Goal: Transaction & Acquisition: Purchase product/service

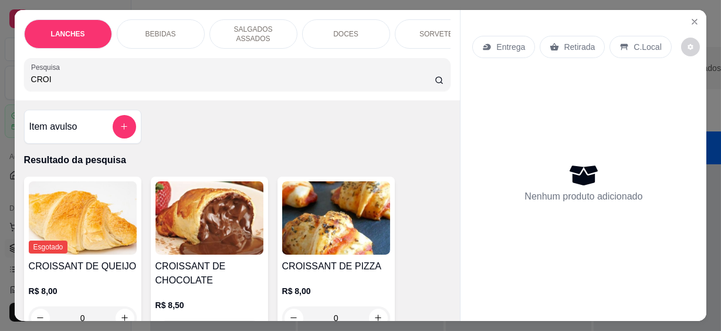
scroll to position [53, 0]
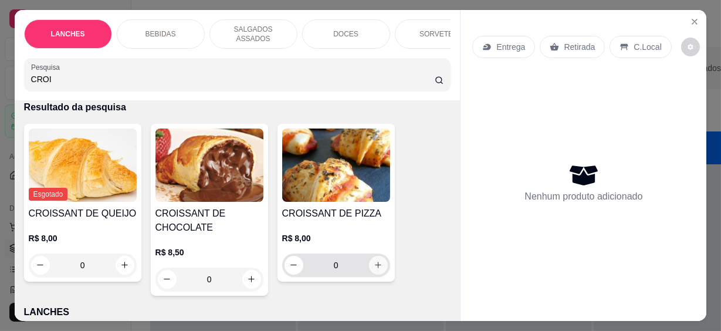
type input "CROI"
click at [374, 262] on icon "increase-product-quantity" at bounding box center [378, 265] width 9 height 9
type input "1"
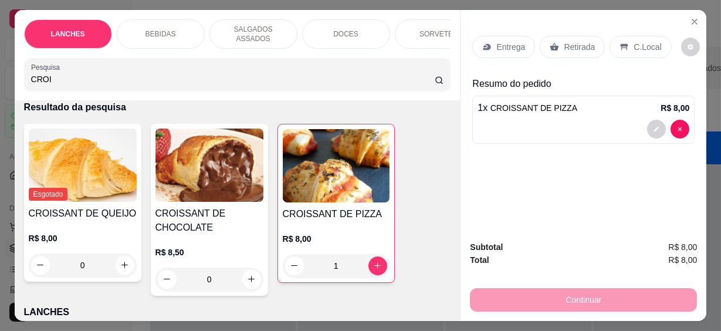
click at [633, 41] on p "C.Local" at bounding box center [647, 47] width 28 height 12
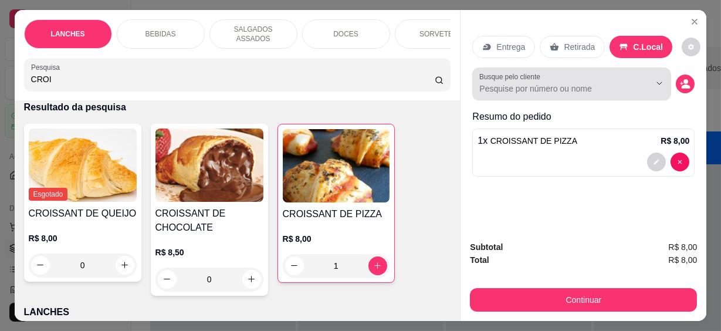
click at [592, 83] on input "Busque pelo cliente" at bounding box center [555, 89] width 152 height 12
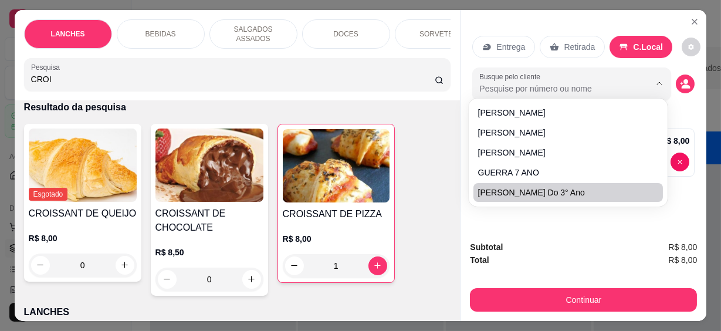
click at [600, 233] on div "Subtotal R$ 8,00 Total R$ 8,00 Continuar" at bounding box center [583, 276] width 246 height 90
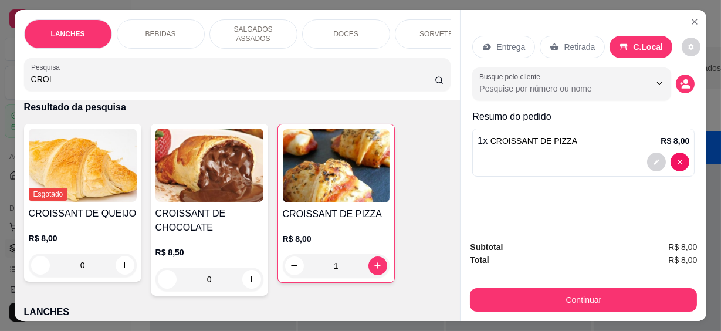
drag, startPoint x: 74, startPoint y: 68, endPoint x: -2, endPoint y: 71, distance: 76.3
click at [0, 71] on html "Diggy Sistema de Gestão C Cantina Giuli ... Loja fechada Plano Essencial até 11…" at bounding box center [360, 165] width 721 height 331
click at [426, 74] on input "CROI" at bounding box center [232, 79] width 403 height 12
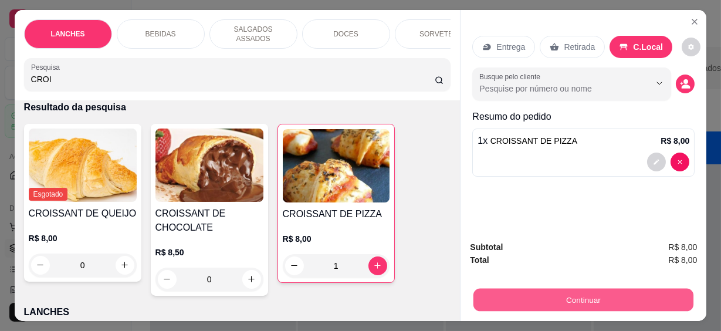
click at [606, 299] on button "Continuar" at bounding box center [583, 300] width 220 height 23
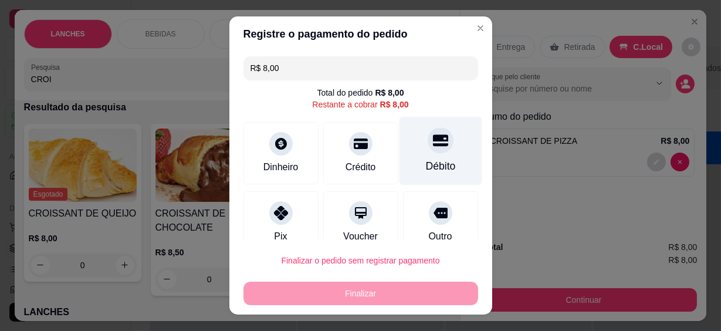
click at [435, 151] on div "Débito" at bounding box center [440, 151] width 83 height 69
type input "R$ 0,00"
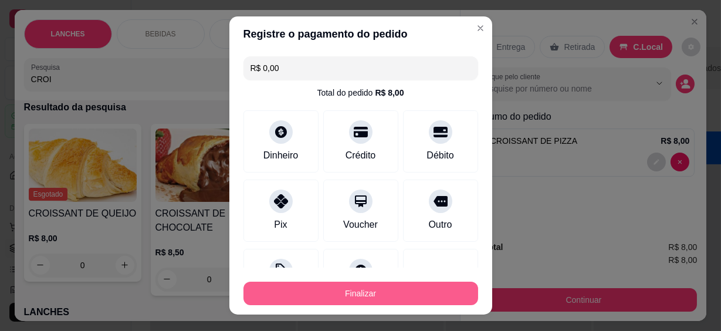
click at [399, 286] on button "Finalizar" at bounding box center [360, 292] width 235 height 23
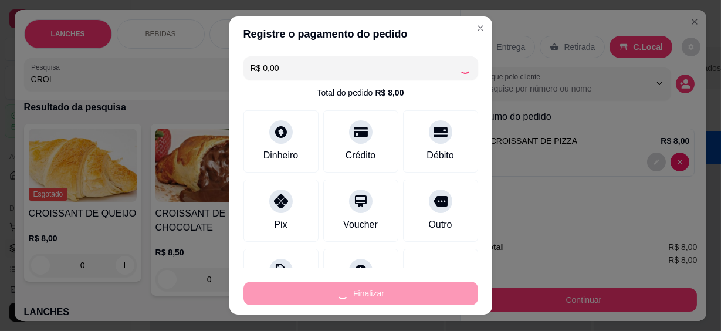
type input "0"
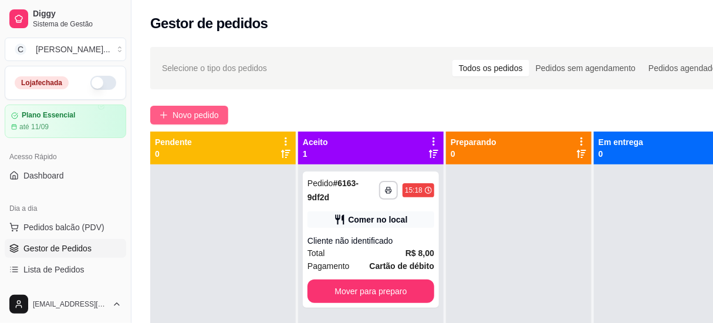
click at [176, 112] on span "Novo pedido" at bounding box center [195, 114] width 46 height 13
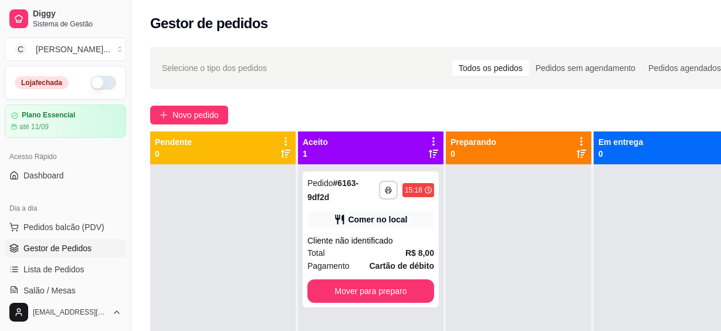
click at [155, 73] on input "Pesquisa" at bounding box center [232, 79] width 403 height 12
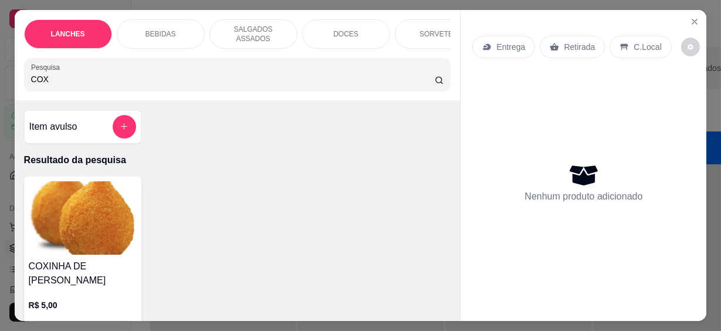
scroll to position [106, 0]
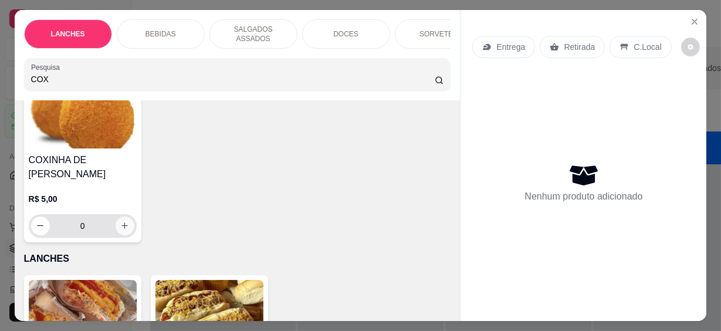
type input "COX"
click at [126, 226] on div "0" at bounding box center [82, 225] width 103 height 23
type input "1"
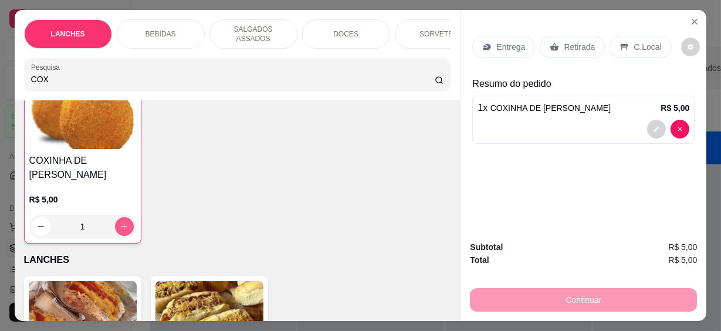
scroll to position [107, 0]
click at [124, 226] on button "increase-product-quantity" at bounding box center [124, 225] width 19 height 19
type input "2"
drag, startPoint x: 52, startPoint y: 72, endPoint x: -2, endPoint y: 65, distance: 55.0
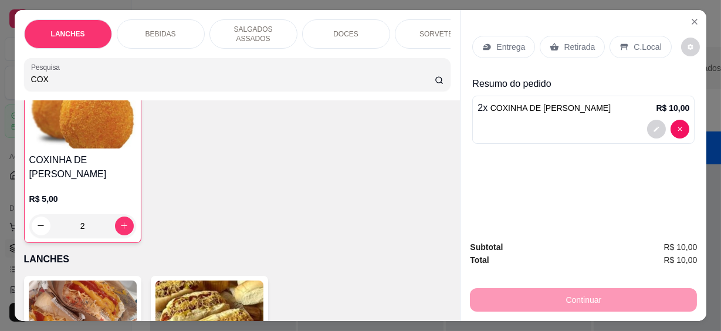
click at [0, 65] on html "**********" at bounding box center [360, 165] width 721 height 331
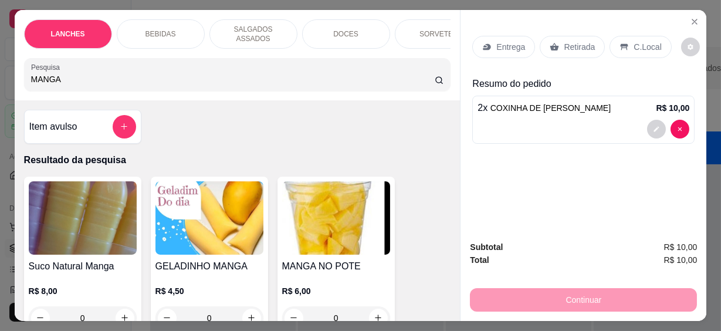
scroll to position [106, 0]
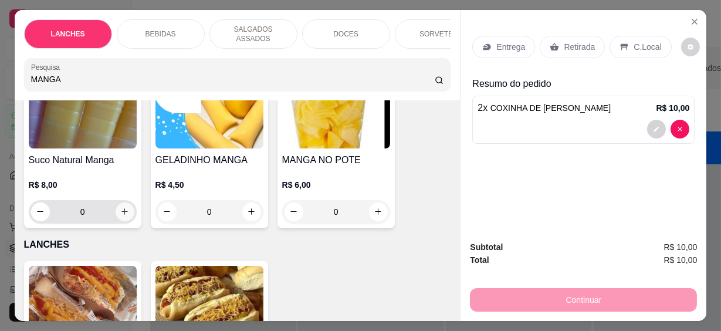
type input "MANGA"
click at [122, 207] on icon "increase-product-quantity" at bounding box center [124, 211] width 9 height 9
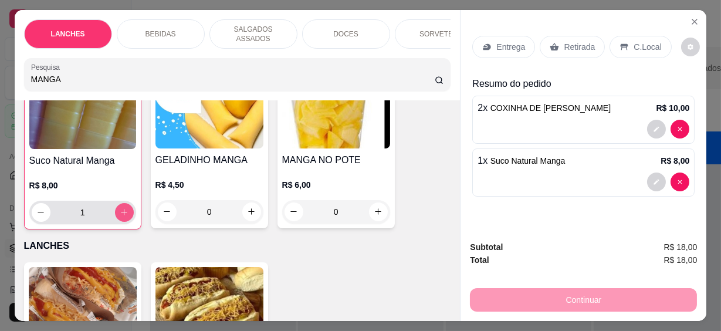
type input "1"
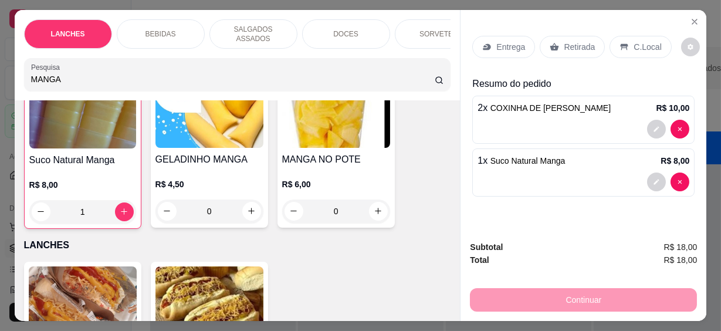
click at [633, 42] on p "C.Local" at bounding box center [647, 47] width 28 height 12
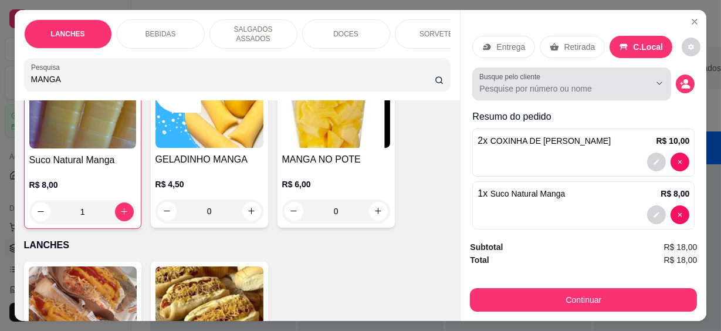
click at [600, 84] on input "Busque pelo cliente" at bounding box center [555, 89] width 152 height 12
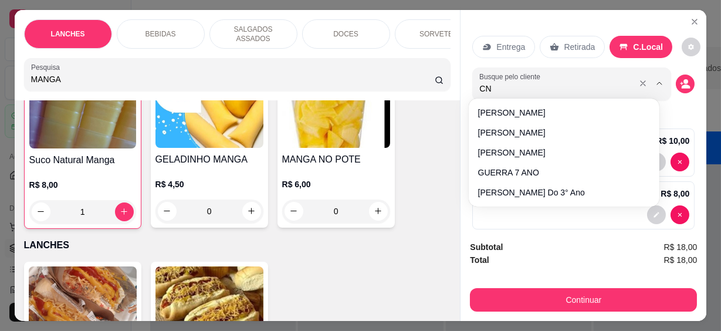
type input "CNA"
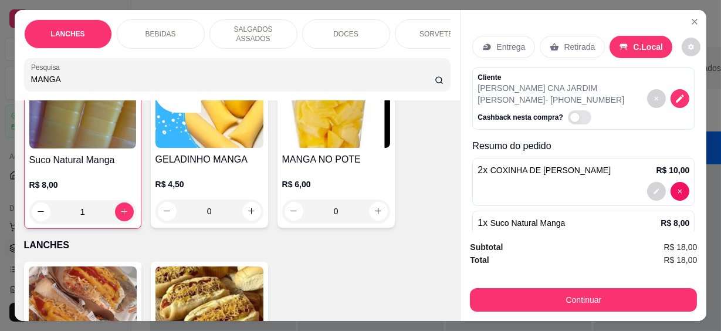
scroll to position [43, 0]
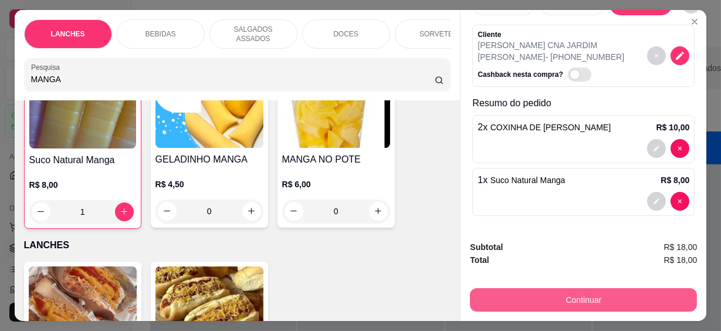
click at [633, 294] on button "Continuar" at bounding box center [583, 299] width 227 height 23
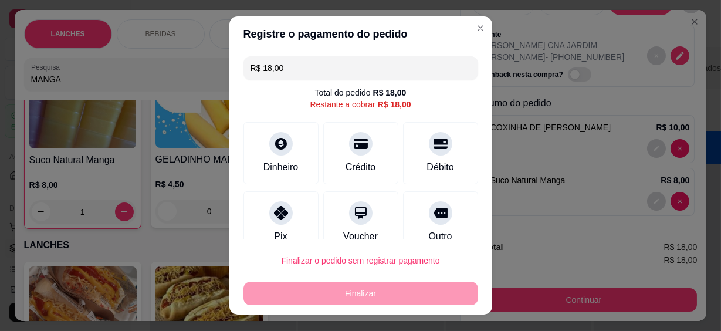
scroll to position [88, 0]
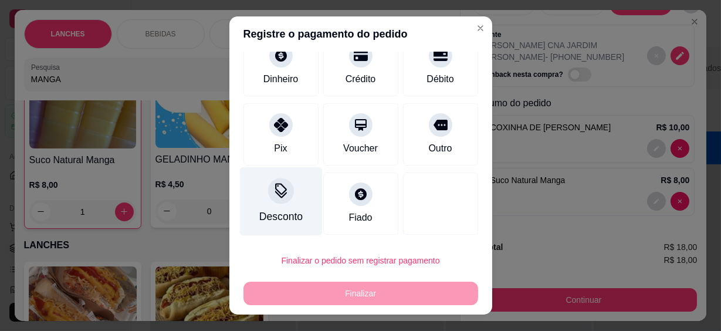
click at [281, 209] on div "Desconto" at bounding box center [280, 216] width 43 height 15
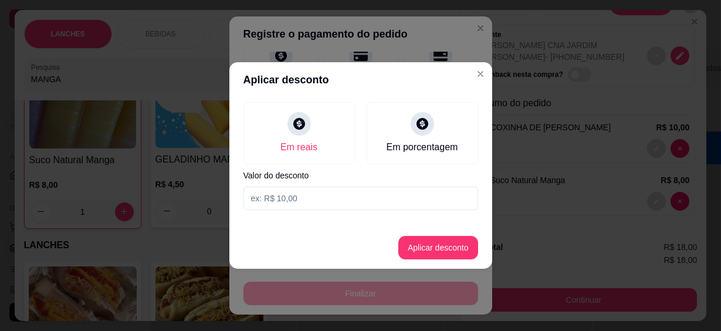
click at [293, 196] on input at bounding box center [360, 197] width 235 height 23
type input "17,99"
click at [426, 245] on button "Aplicar desconto" at bounding box center [438, 247] width 80 height 23
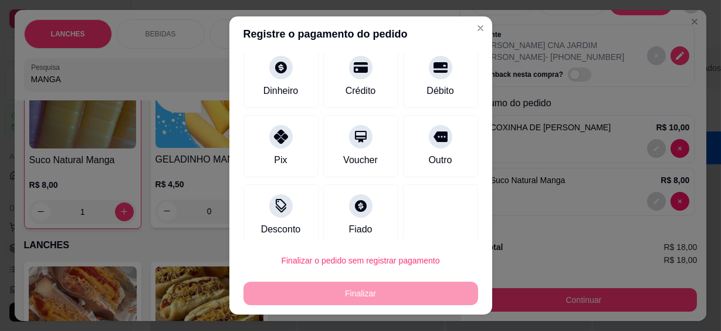
scroll to position [100, 0]
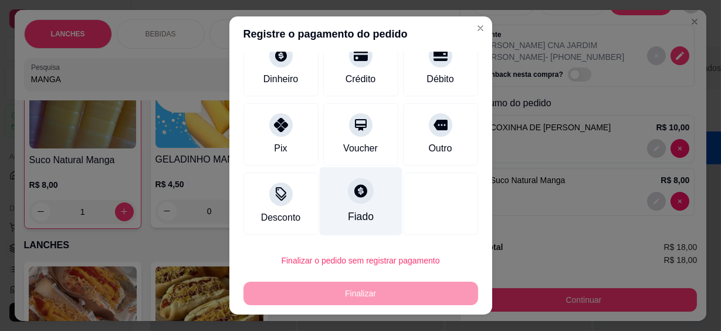
click at [371, 216] on div "Fiado" at bounding box center [360, 201] width 83 height 69
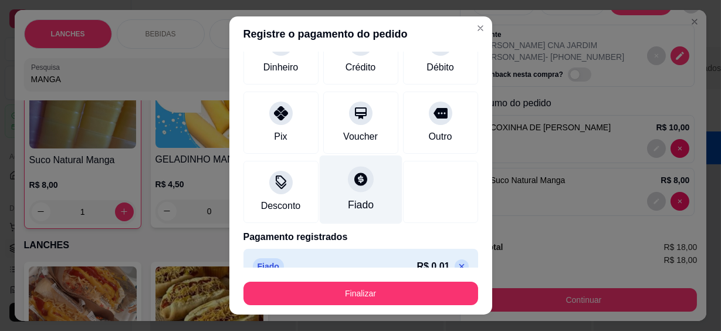
type input "R$ 0,00"
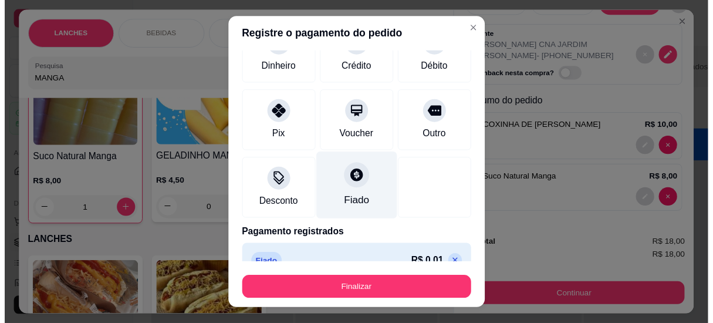
scroll to position [88, 0]
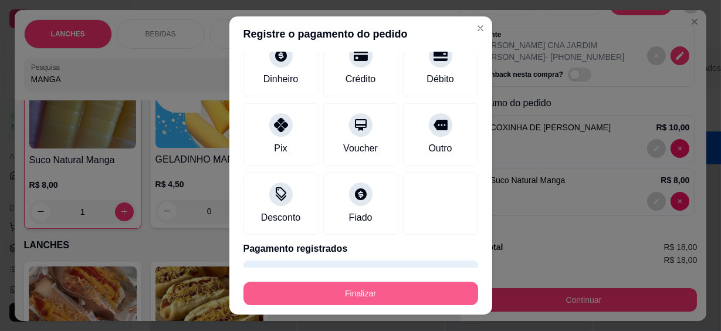
click at [399, 290] on button "Finalizar" at bounding box center [360, 292] width 235 height 23
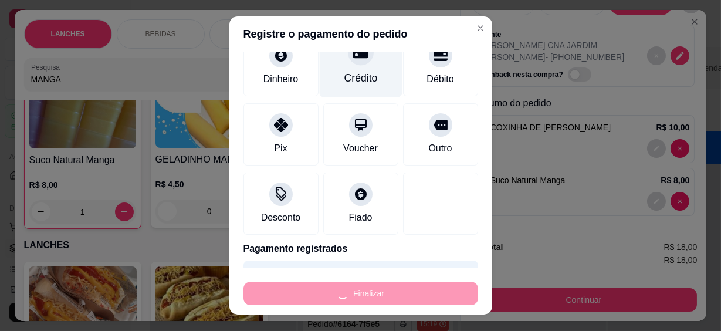
type input "0"
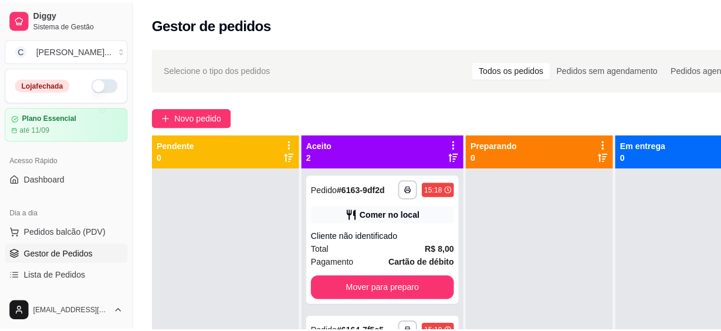
scroll to position [33, 0]
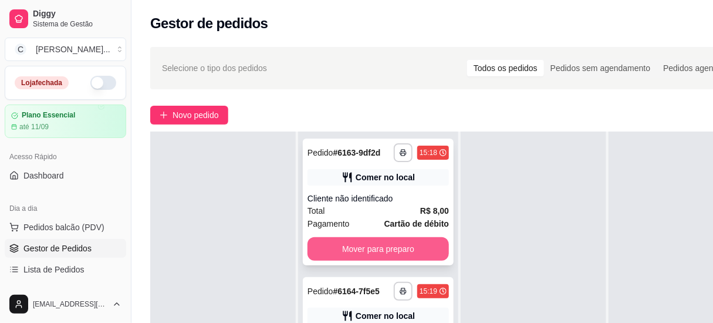
click at [412, 242] on button "Mover para preparo" at bounding box center [377, 248] width 141 height 23
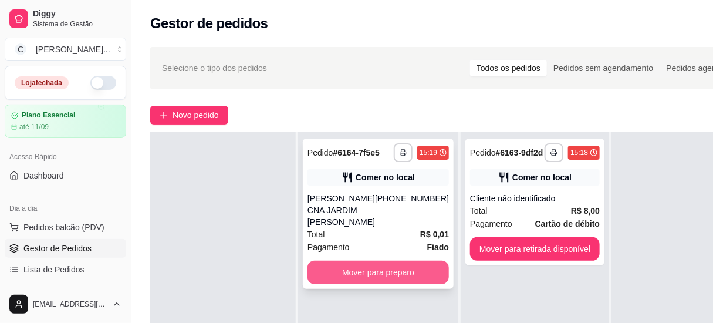
click at [378, 284] on button "Mover para preparo" at bounding box center [377, 271] width 141 height 23
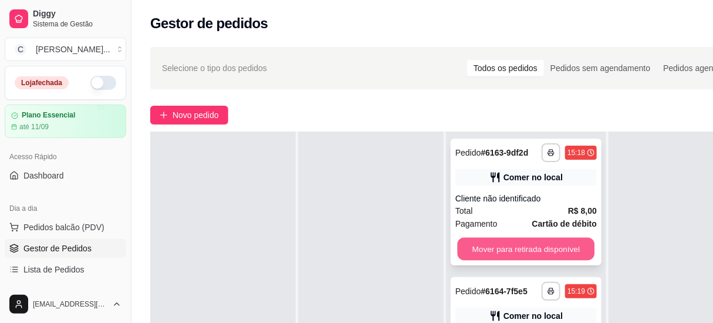
click at [508, 250] on button "Mover para retirada disponível" at bounding box center [525, 249] width 137 height 23
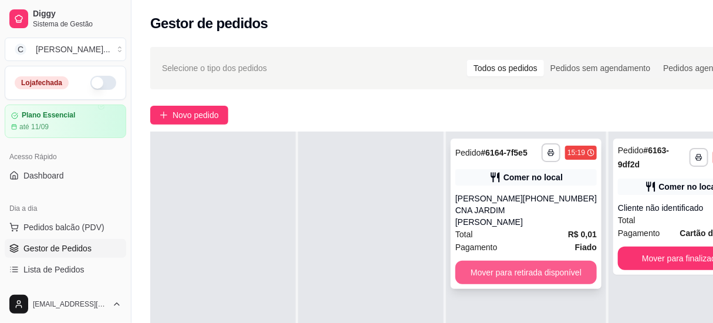
click at [515, 282] on button "Mover para retirada disponível" at bounding box center [525, 271] width 141 height 23
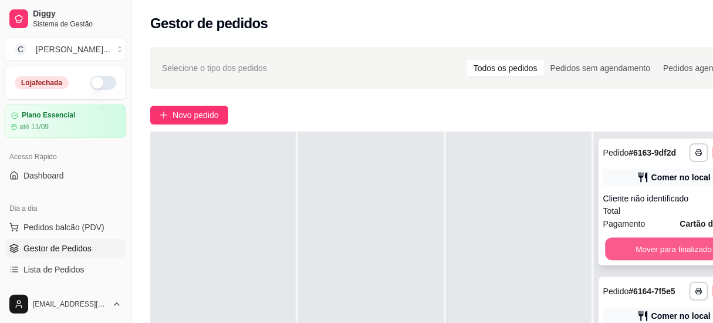
click at [652, 247] on button "Mover para finalizado" at bounding box center [673, 249] width 137 height 23
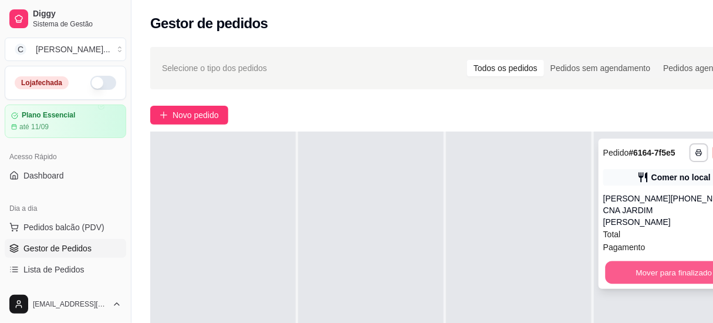
click at [635, 275] on button "Mover para finalizado" at bounding box center [673, 272] width 137 height 23
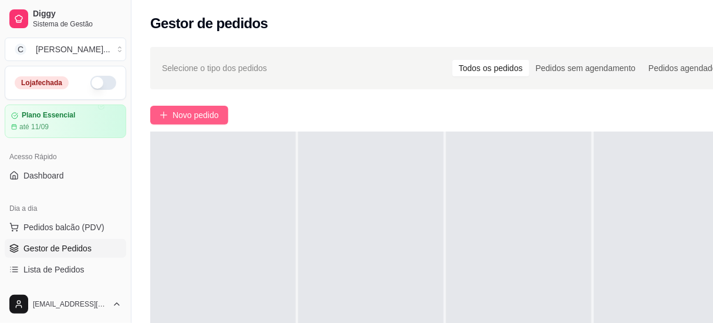
click at [184, 111] on span "Novo pedido" at bounding box center [195, 114] width 46 height 13
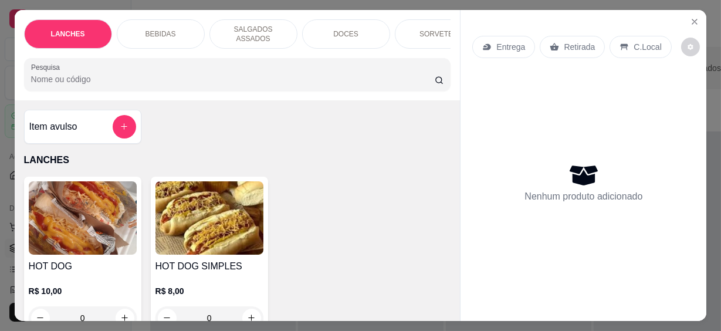
click at [75, 153] on p "LANCHES" at bounding box center [237, 160] width 427 height 14
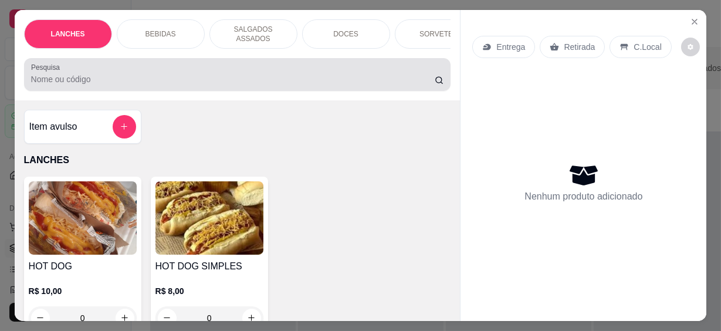
click at [67, 67] on div at bounding box center [237, 74] width 413 height 23
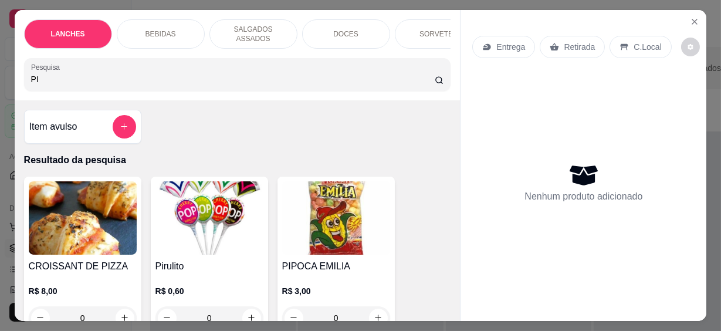
scroll to position [106, 0]
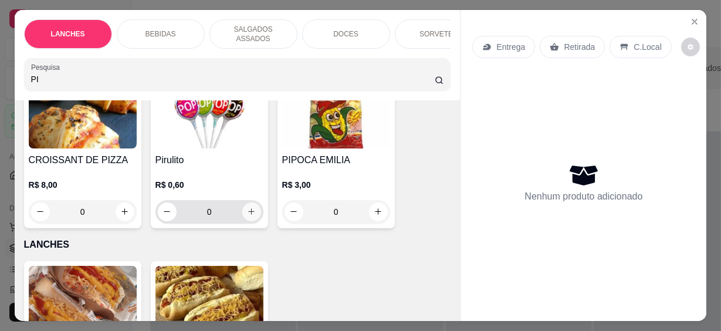
type input "PI"
click at [247, 210] on button "increase-product-quantity" at bounding box center [251, 211] width 19 height 19
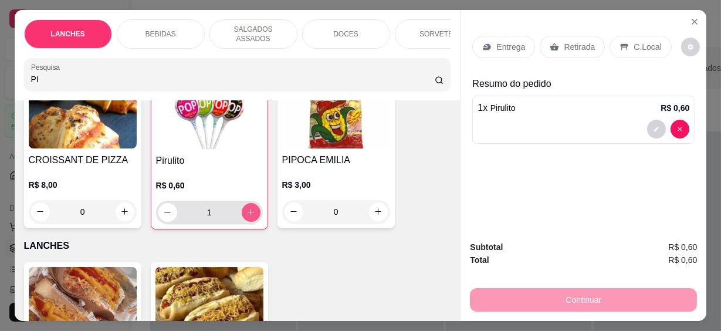
type input "1"
click at [246, 212] on button "increase-product-quantity" at bounding box center [251, 212] width 19 height 19
type input "2"
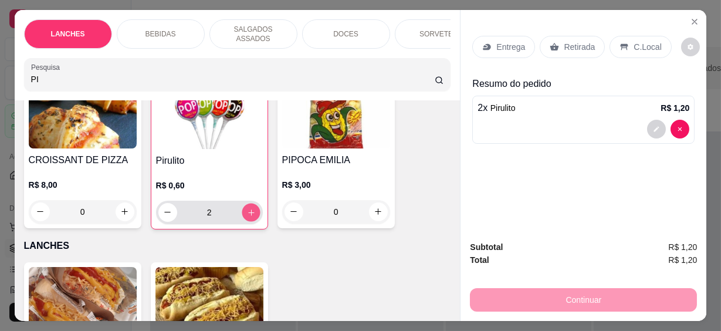
click at [246, 212] on button "increase-product-quantity" at bounding box center [251, 212] width 18 height 18
type input "3"
drag, startPoint x: 60, startPoint y: 79, endPoint x: 0, endPoint y: 33, distance: 75.3
click at [0, 65] on html "Diggy Sistema de Gestão C Cantina Giuli ... Loja fechada Plano Essencial até 11…" at bounding box center [360, 165] width 721 height 331
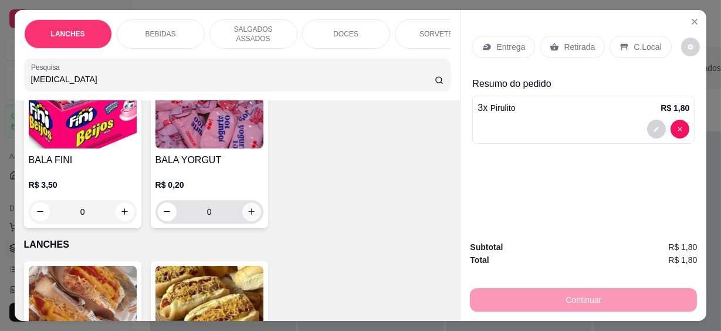
type input "[MEDICAL_DATA]"
click at [247, 208] on icon "increase-product-quantity" at bounding box center [251, 212] width 9 height 9
type input "1"
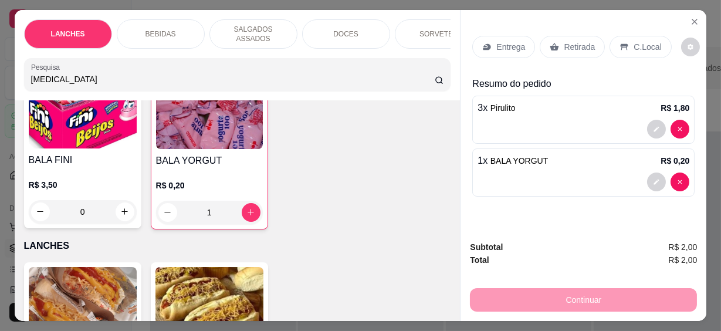
click at [625, 43] on div "C.Local" at bounding box center [640, 47] width 62 height 22
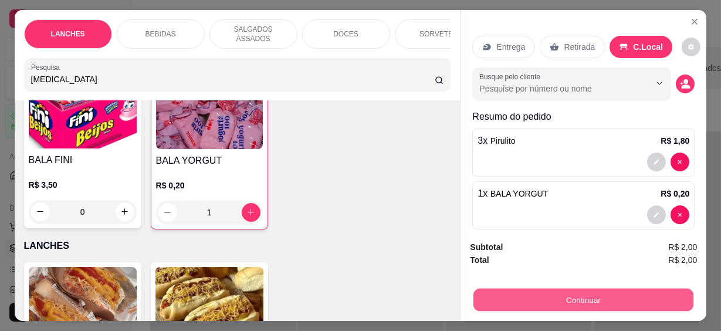
click at [572, 305] on button "Continuar" at bounding box center [583, 300] width 220 height 23
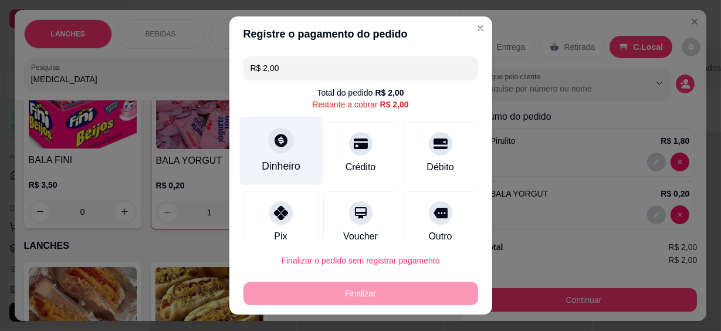
click at [287, 163] on div "Dinheiro" at bounding box center [281, 165] width 39 height 15
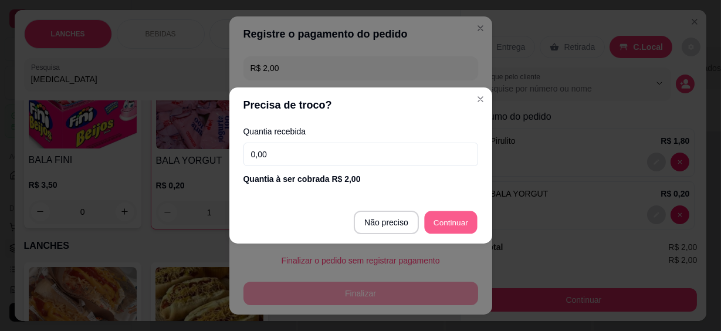
type input "R$ 0,00"
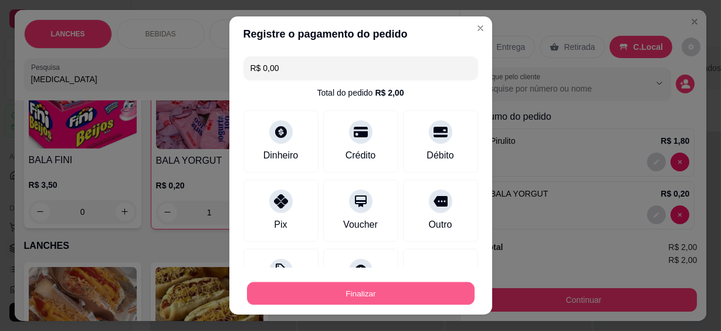
click at [411, 281] on button "Finalizar" at bounding box center [361, 292] width 228 height 23
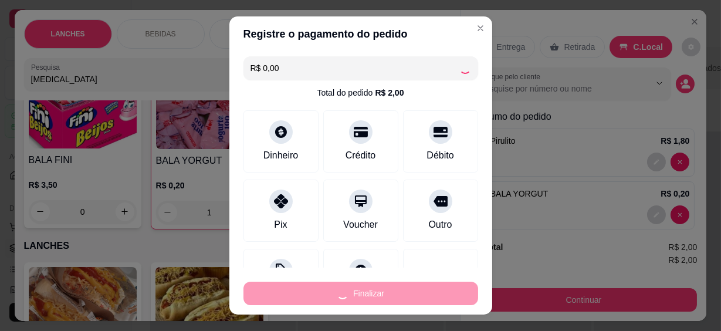
type input "0"
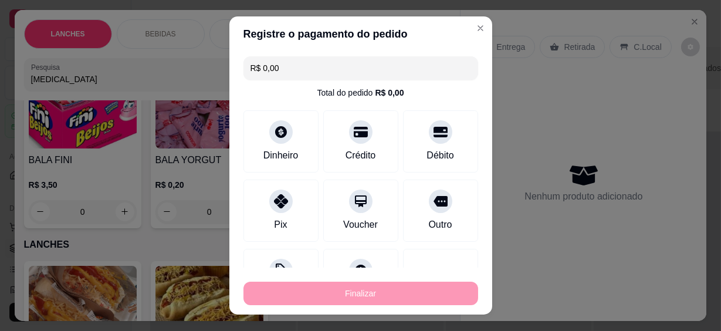
type input "-R$ 2,00"
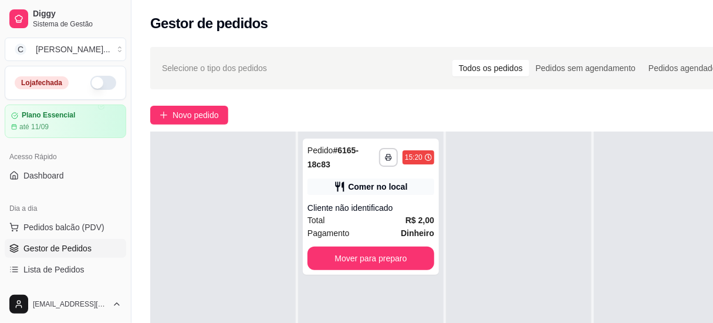
click at [502, 214] on div at bounding box center [518, 292] width 145 height 323
click at [499, 214] on div at bounding box center [518, 292] width 145 height 323
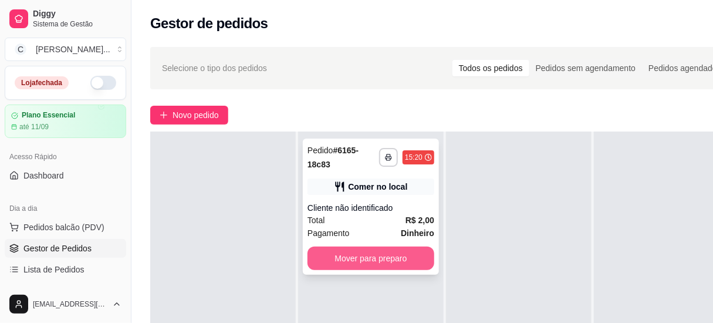
click at [385, 246] on button "Mover para preparo" at bounding box center [370, 257] width 127 height 23
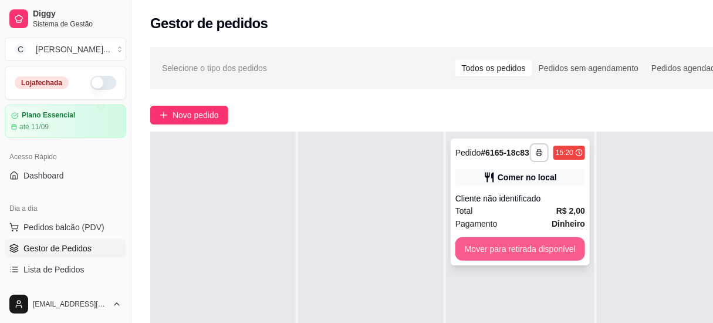
click at [493, 249] on button "Mover para retirada disponível" at bounding box center [520, 248] width 130 height 23
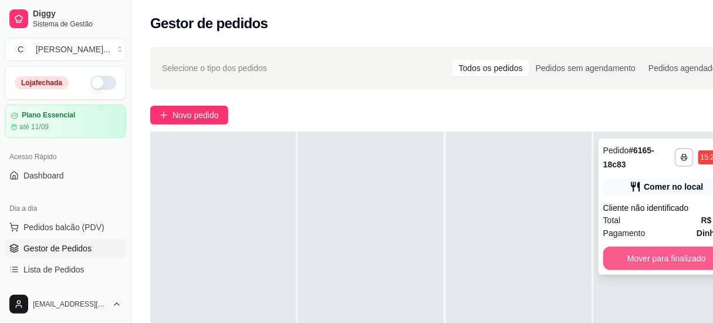
click at [647, 255] on button "Mover para finalizado" at bounding box center [666, 257] width 127 height 23
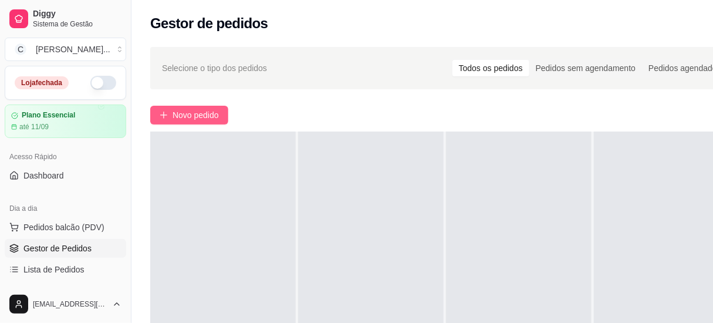
click at [201, 112] on span "Novo pedido" at bounding box center [195, 114] width 46 height 13
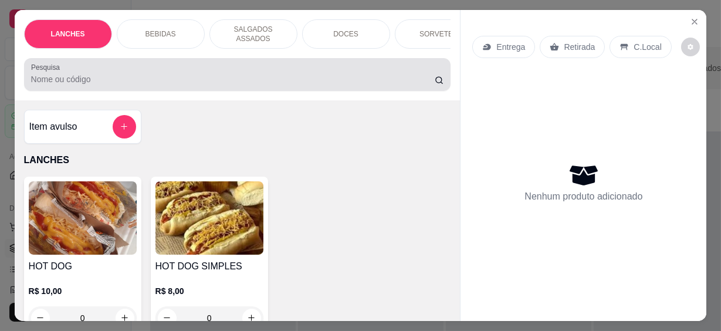
click at [231, 76] on input "Pesquisa" at bounding box center [232, 79] width 403 height 12
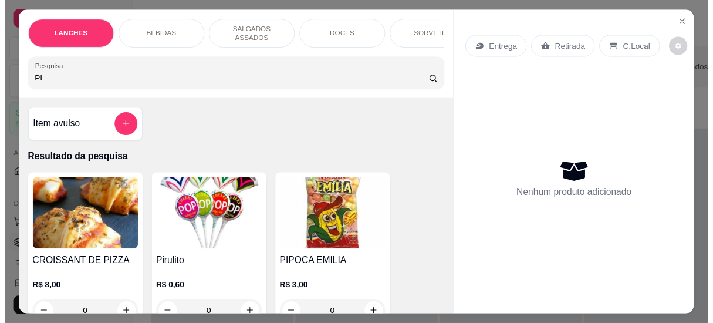
scroll to position [106, 0]
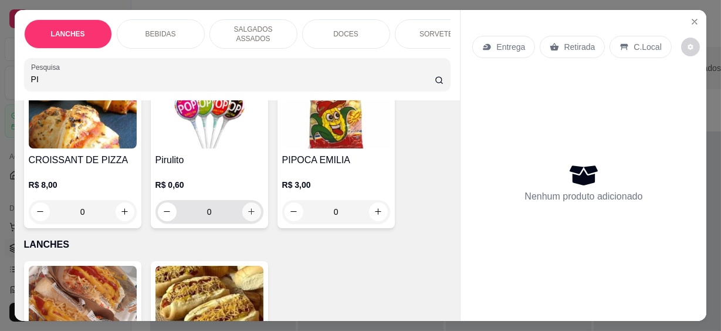
type input "PI"
click at [249, 208] on icon "increase-product-quantity" at bounding box center [251, 211] width 9 height 9
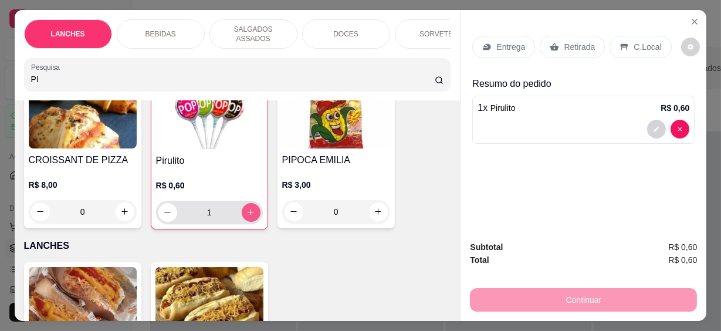
type input "1"
click at [249, 208] on icon "increase-product-quantity" at bounding box center [250, 212] width 9 height 9
type input "2"
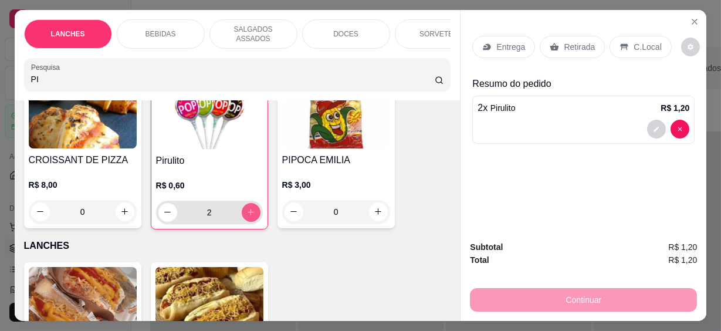
click at [249, 208] on icon "increase-product-quantity" at bounding box center [250, 212] width 9 height 9
type input "3"
drag, startPoint x: 62, startPoint y: 72, endPoint x: 22, endPoint y: 77, distance: 40.2
click at [24, 77] on div "Pesquisa PI" at bounding box center [237, 74] width 427 height 33
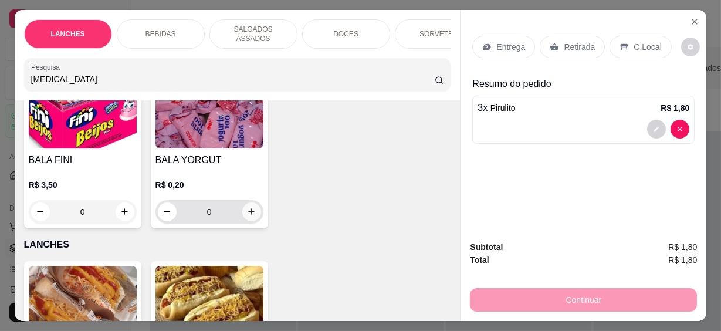
type input "[MEDICAL_DATA]"
click at [250, 212] on button "increase-product-quantity" at bounding box center [251, 211] width 19 height 19
type input "1"
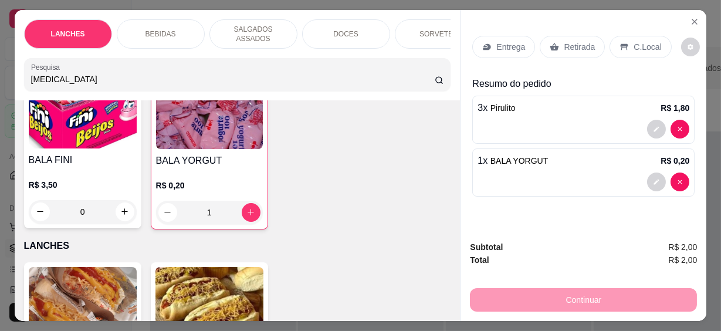
click at [620, 44] on icon at bounding box center [624, 47] width 8 height 6
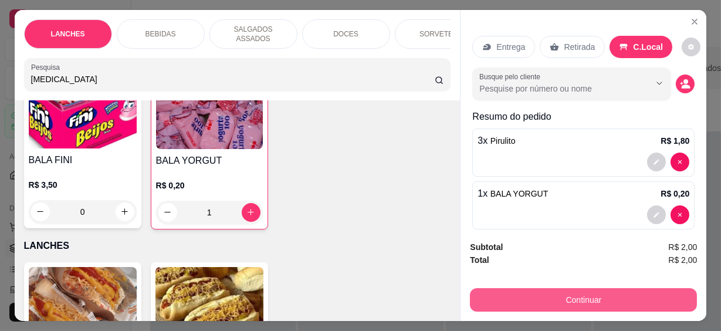
click at [604, 297] on button "Continuar" at bounding box center [583, 299] width 227 height 23
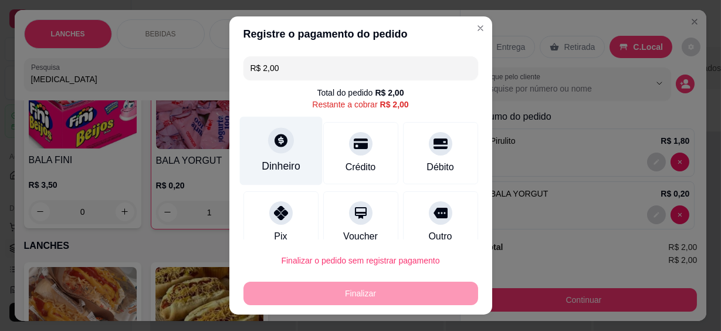
click at [268, 150] on div at bounding box center [281, 141] width 26 height 26
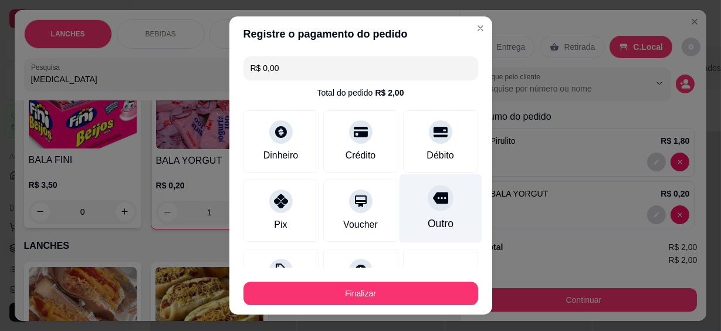
type input "R$ 0,00"
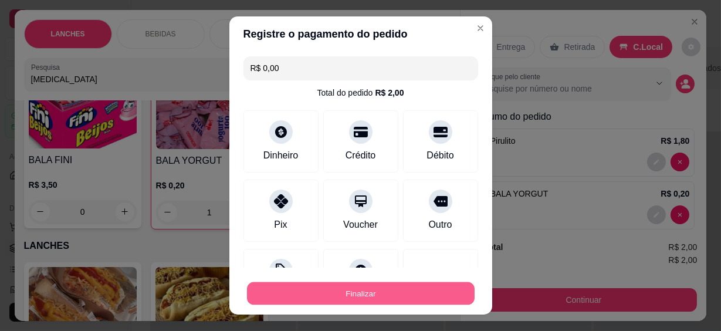
click at [429, 287] on button "Finalizar" at bounding box center [361, 292] width 228 height 23
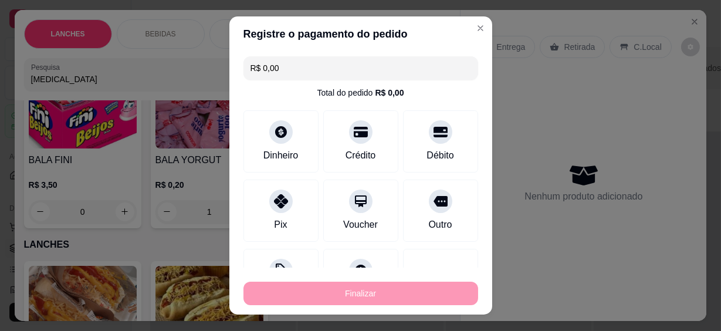
type input "0"
type input "-R$ 2,00"
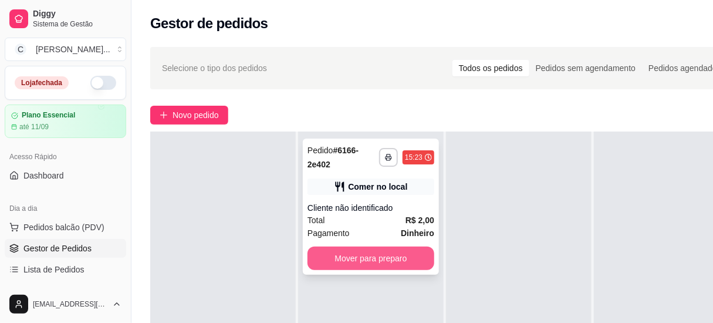
click at [384, 246] on button "Mover para preparo" at bounding box center [370, 257] width 127 height 23
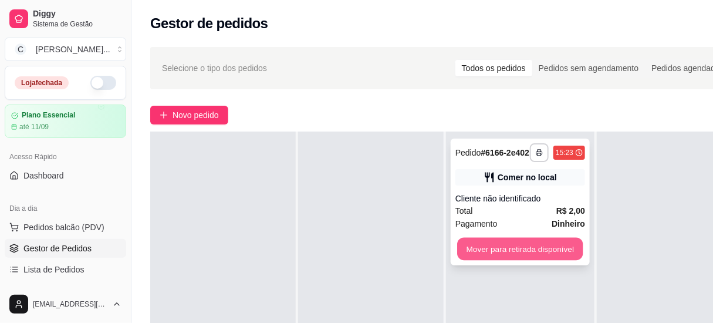
click at [467, 245] on button "Mover para retirada disponível" at bounding box center [520, 249] width 126 height 23
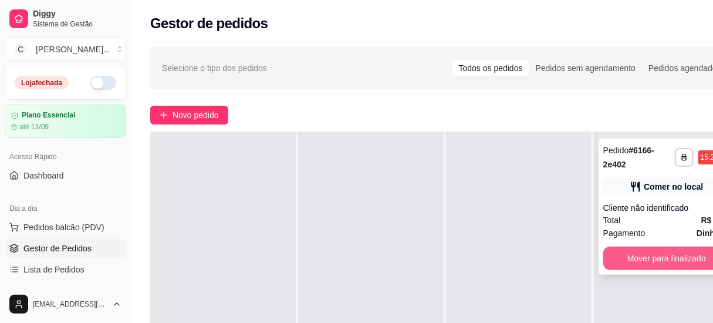
click at [613, 246] on button "Mover para finalizado" at bounding box center [666, 257] width 127 height 23
